Goal: Go to known website: Access a specific website the user already knows

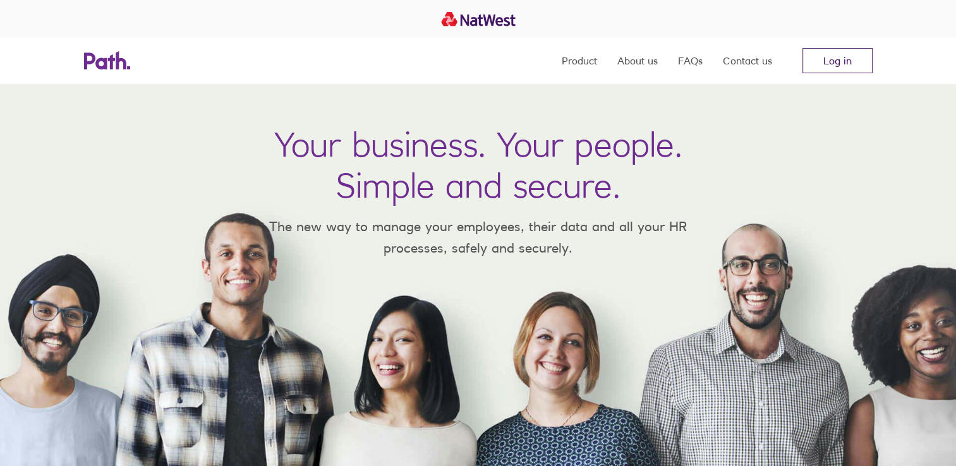
click at [837, 64] on link "Log in" at bounding box center [837, 60] width 70 height 25
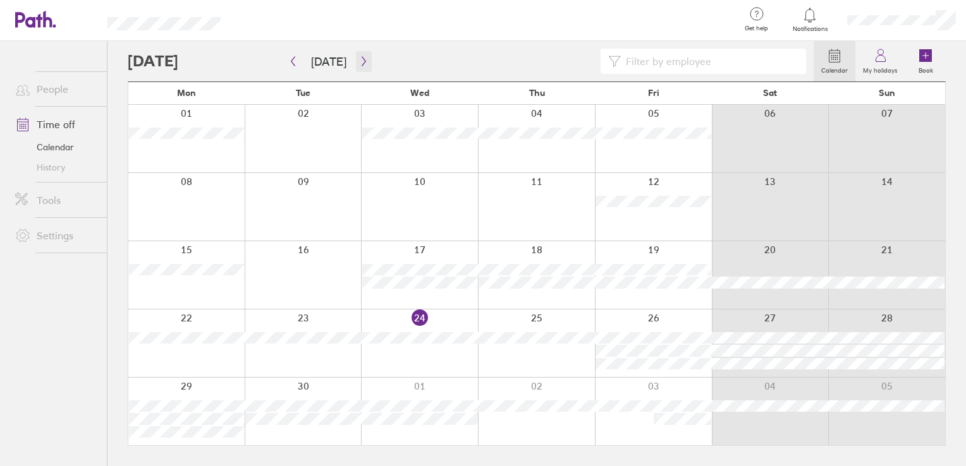
click at [360, 65] on icon "button" at bounding box center [363, 61] width 9 height 10
